Goal: Navigation & Orientation: Find specific page/section

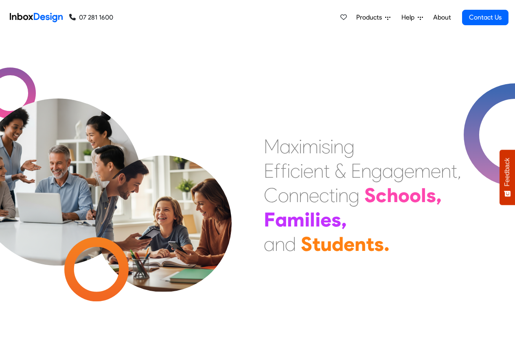
click at [440, 18] on link "About" at bounding box center [441, 17] width 22 height 16
